Goal: Task Accomplishment & Management: Use online tool/utility

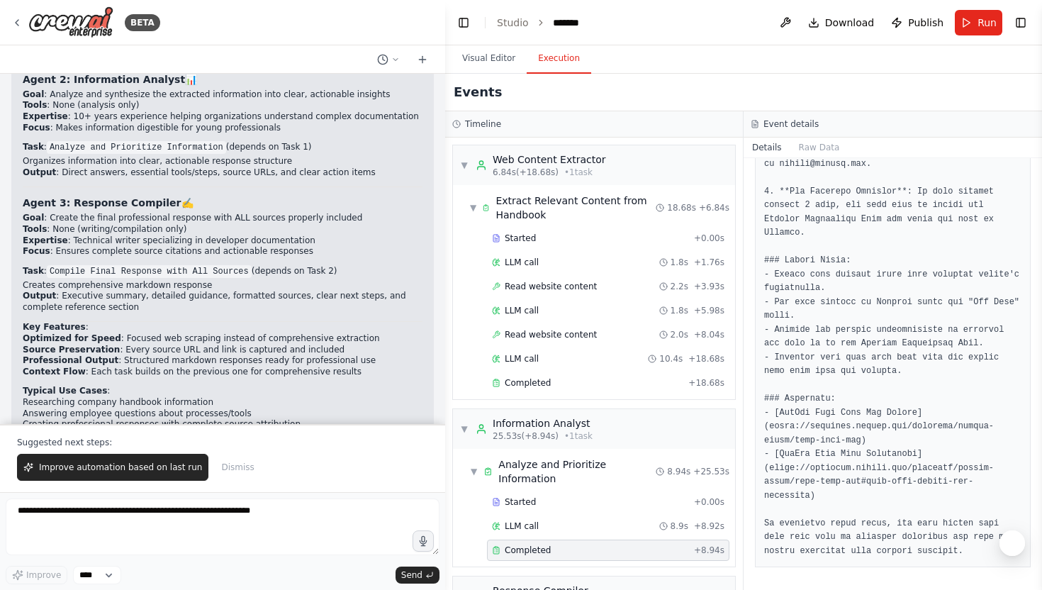
scroll to position [1022, 0]
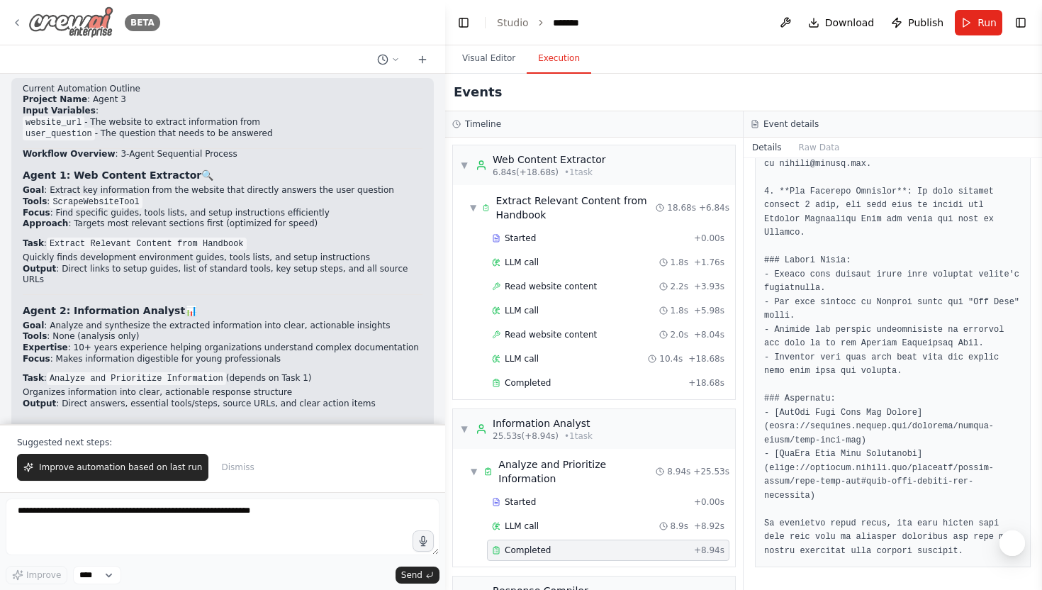
click at [16, 17] on icon at bounding box center [16, 22] width 11 height 11
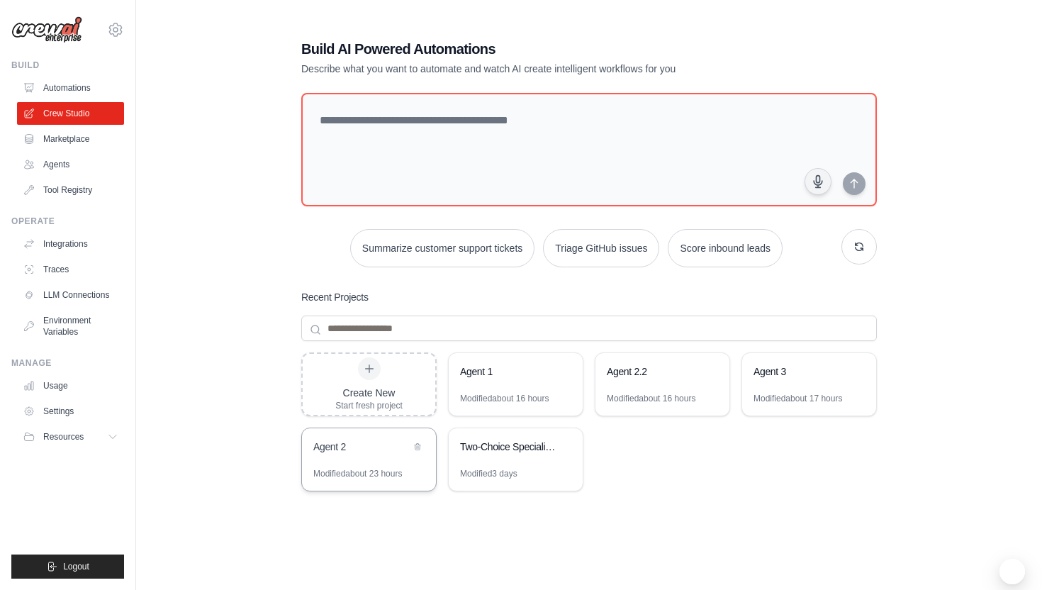
click at [394, 448] on div "Agent 2" at bounding box center [361, 446] width 97 height 14
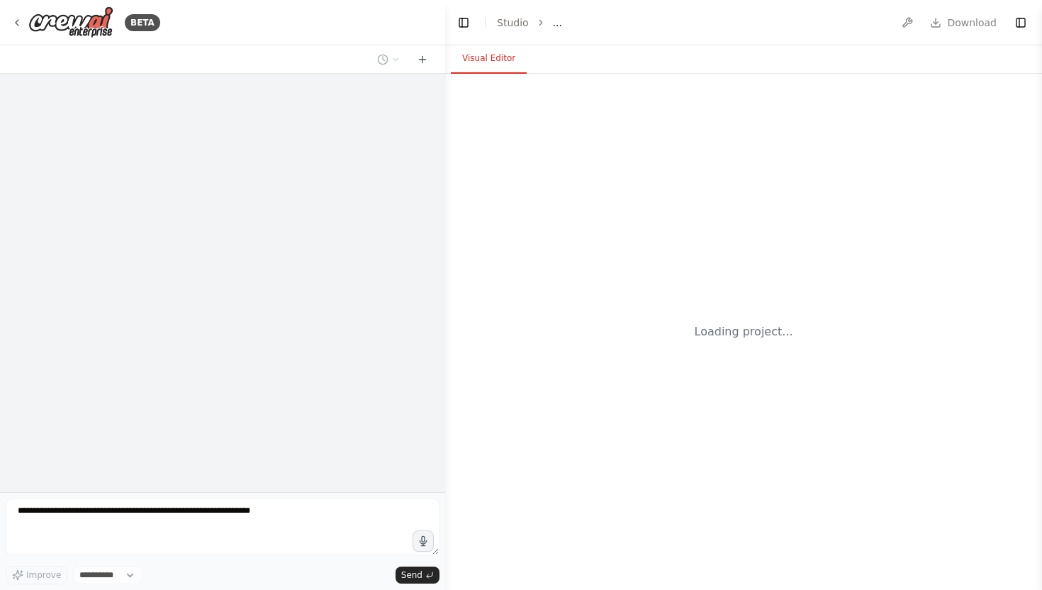
select select "****"
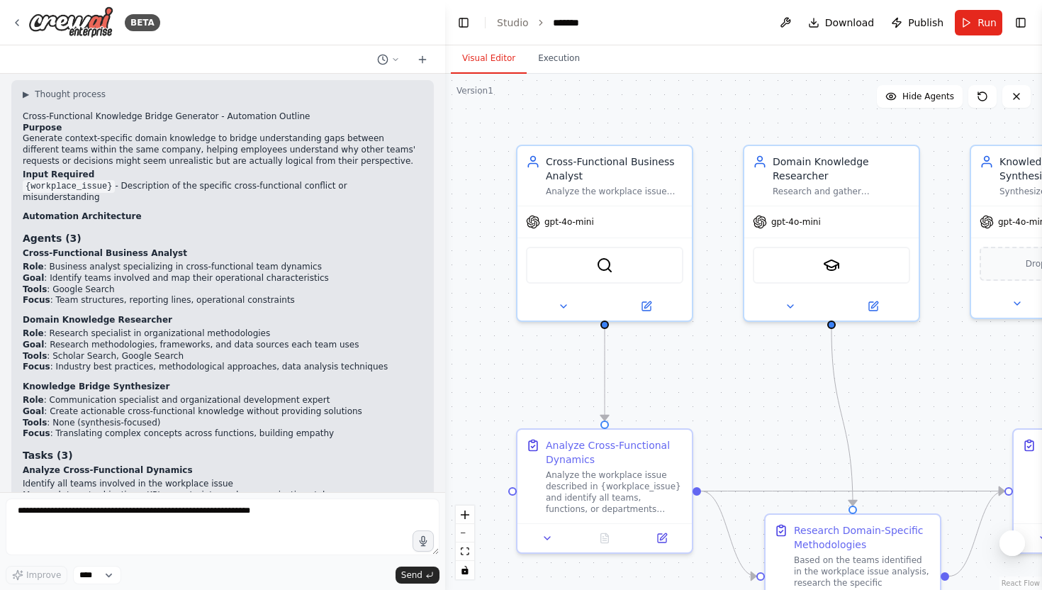
scroll to position [1138, 0]
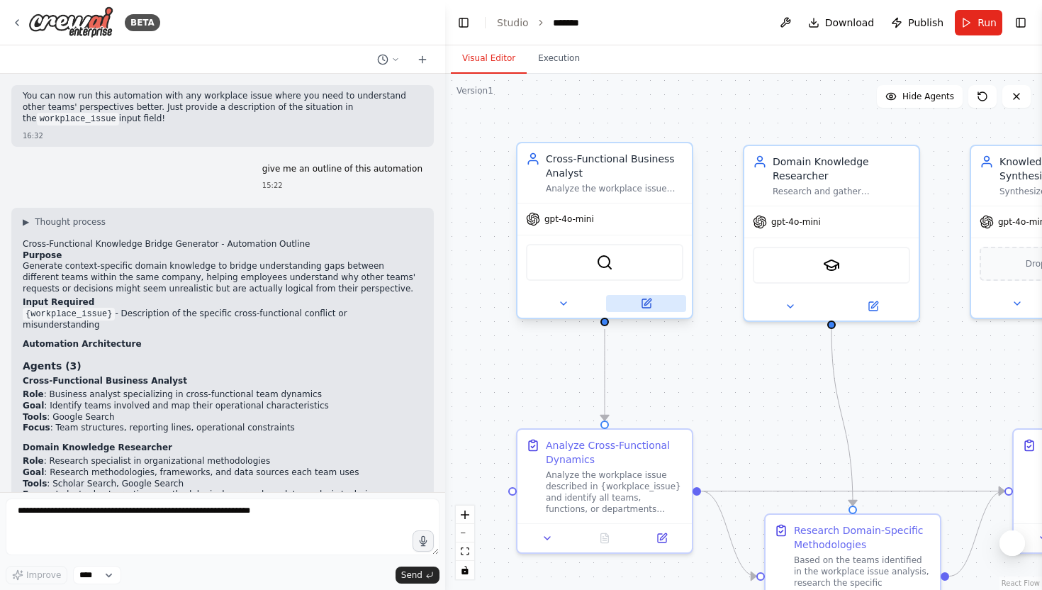
click at [642, 303] on icon at bounding box center [646, 303] width 9 height 9
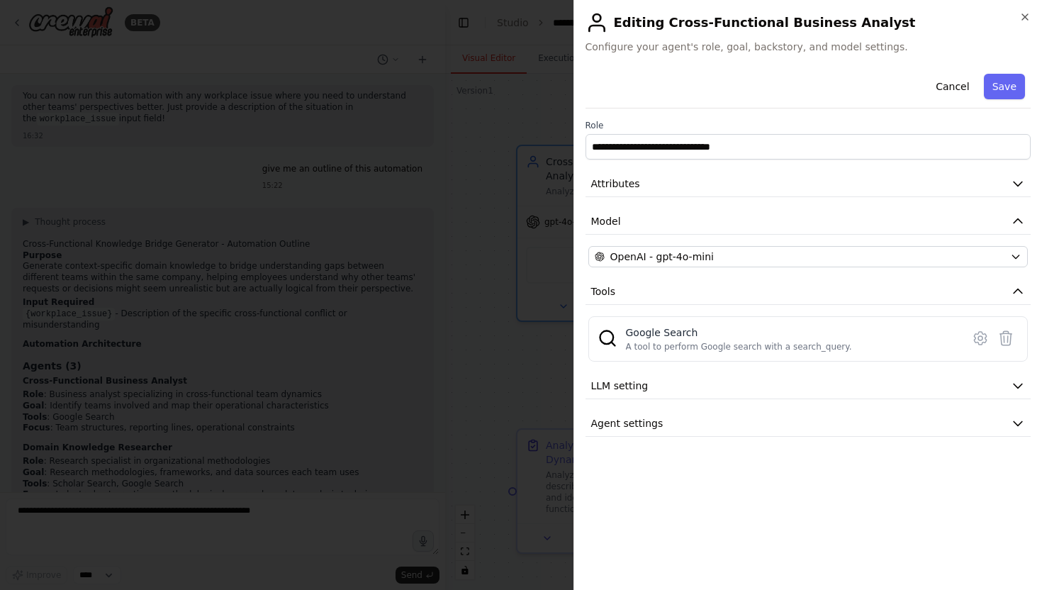
click at [527, 346] on div at bounding box center [521, 295] width 1042 height 590
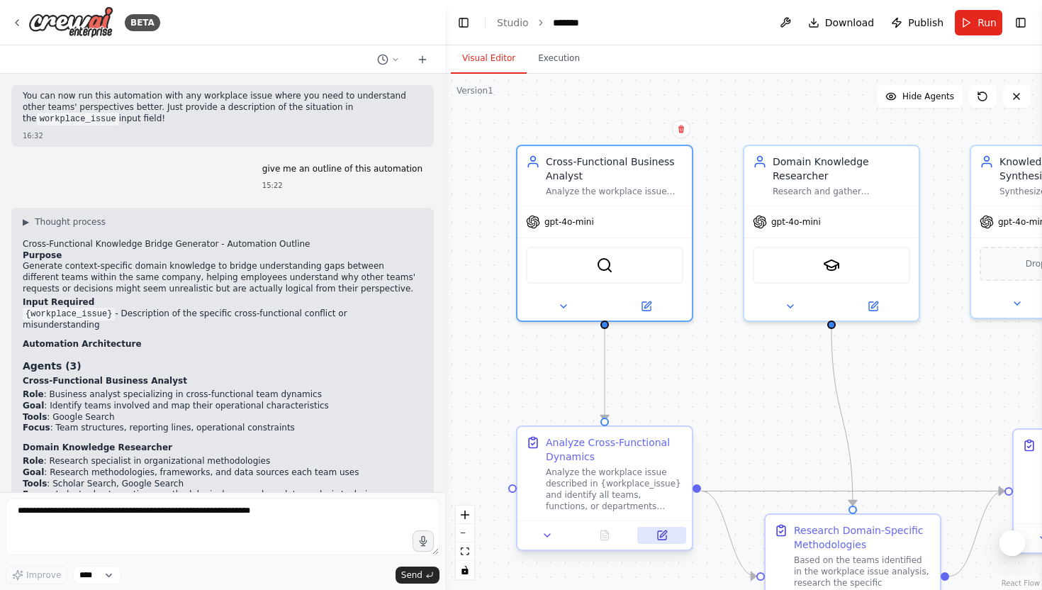
click at [663, 527] on button at bounding box center [661, 535] width 49 height 17
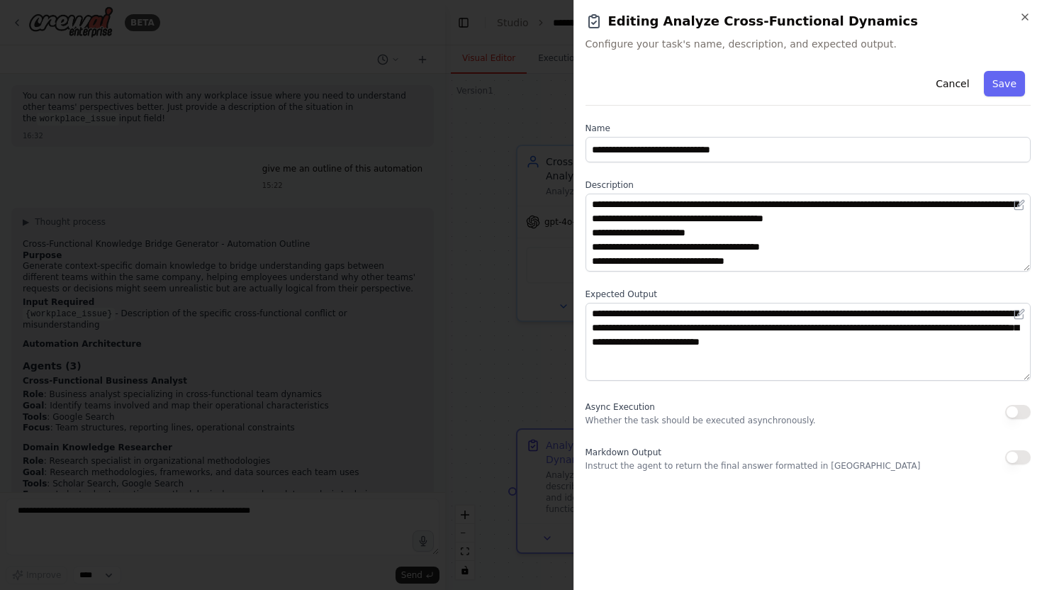
click at [519, 379] on div at bounding box center [521, 295] width 1042 height 590
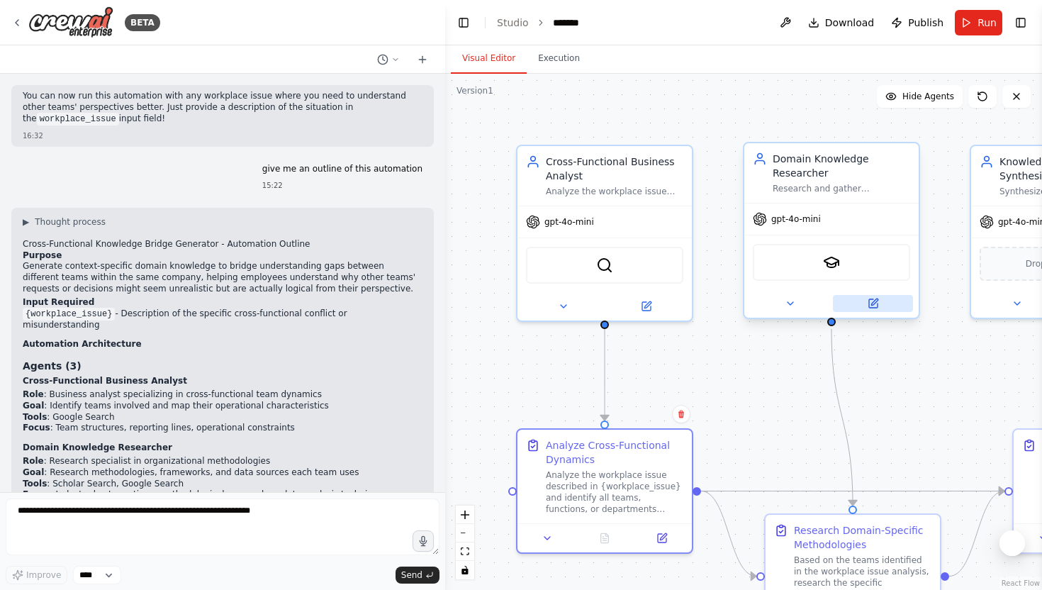
click at [880, 306] on button at bounding box center [873, 303] width 80 height 17
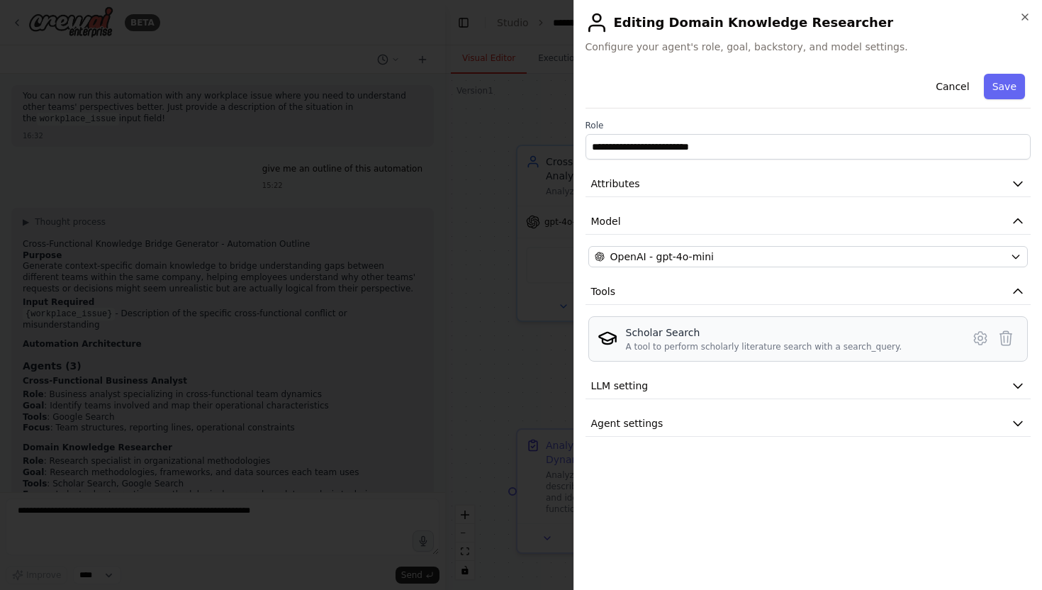
click at [654, 337] on div "Scholar Search" at bounding box center [764, 332] width 276 height 14
click at [978, 342] on icon at bounding box center [980, 338] width 17 height 17
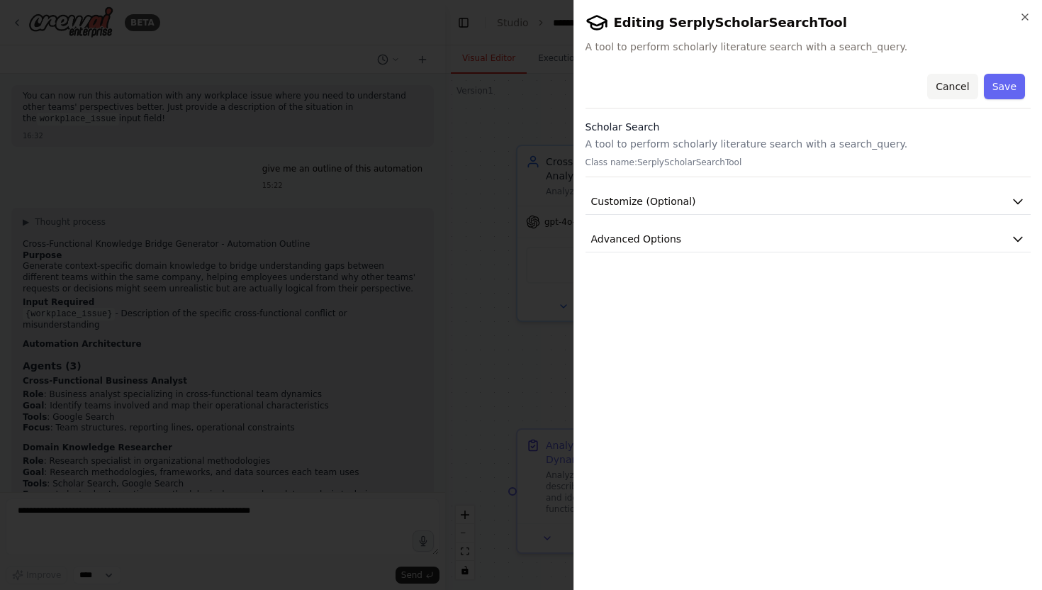
click at [958, 79] on button "Cancel" at bounding box center [952, 87] width 50 height 26
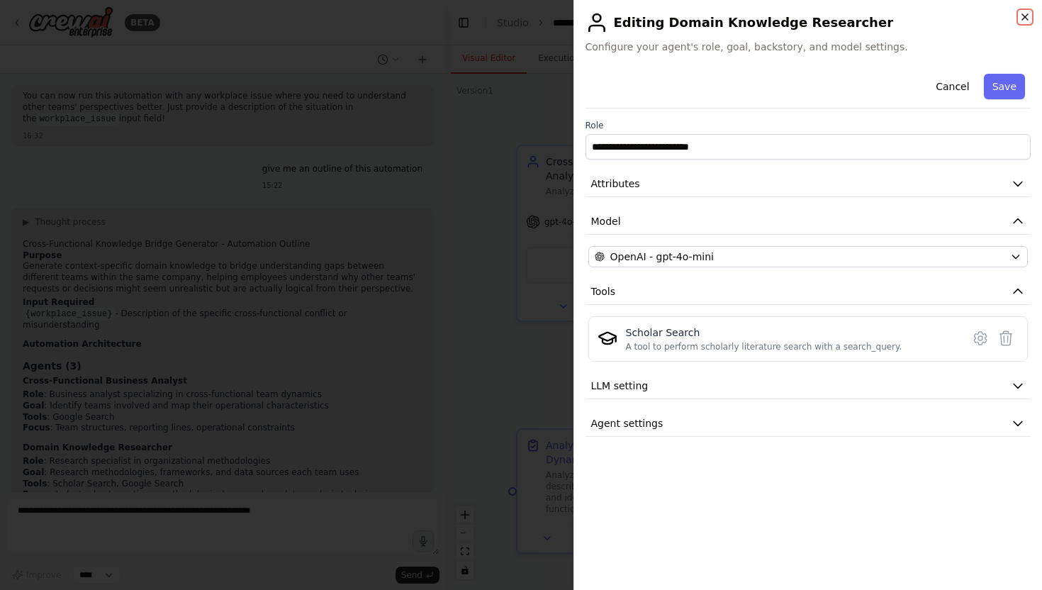
click at [1025, 19] on icon "button" at bounding box center [1024, 16] width 11 height 11
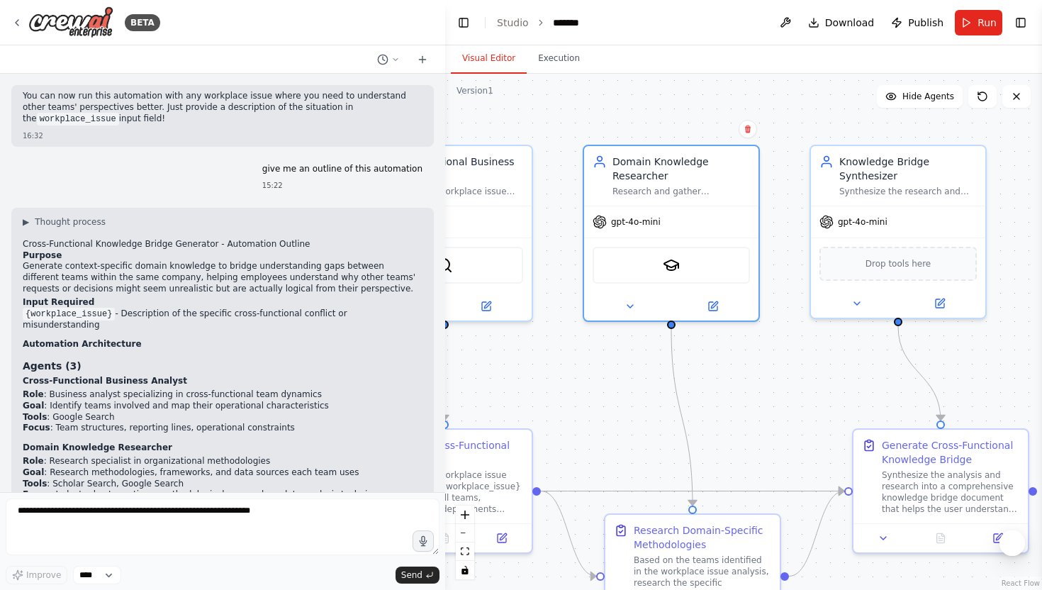
drag, startPoint x: 912, startPoint y: 446, endPoint x: 617, endPoint y: 452, distance: 294.9
click at [617, 452] on div ".deletable-edge-delete-btn { width: 20px; height: 20px; border: 0px solid #ffff…" at bounding box center [743, 332] width 597 height 516
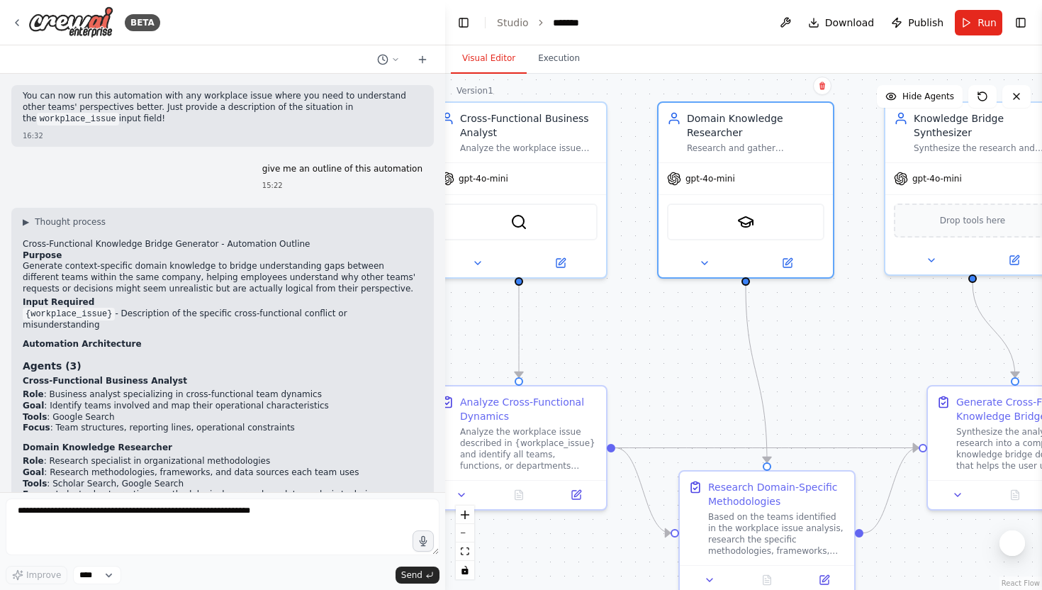
drag, startPoint x: 676, startPoint y: 417, endPoint x: 878, endPoint y: 386, distance: 204.4
click at [878, 386] on div ".deletable-edge-delete-btn { width: 20px; height: 20px; border: 0px solid #ffff…" at bounding box center [743, 332] width 597 height 516
